Goal: Task Accomplishment & Management: Manage account settings

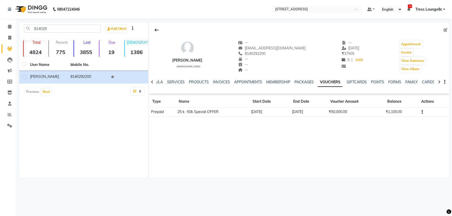
click at [435, 8] on span "Tress Lounge8c" at bounding box center [428, 9] width 27 height 5
click at [419, 35] on link "Sign out" at bounding box center [418, 36] width 47 height 8
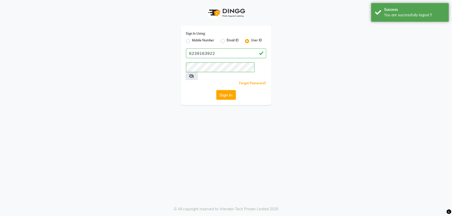
click at [192, 41] on label "Mobile Number" at bounding box center [203, 41] width 22 height 6
click at [192, 41] on input "Mobile Number" at bounding box center [193, 39] width 3 height 3
radio input "true"
radio input "false"
click at [225, 54] on input "Username" at bounding box center [234, 53] width 63 height 10
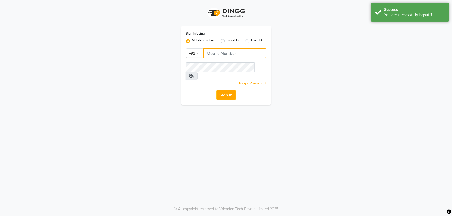
type input "1724656581"
click at [226, 90] on button "Sign In" at bounding box center [226, 95] width 20 height 10
